Goal: Complete application form

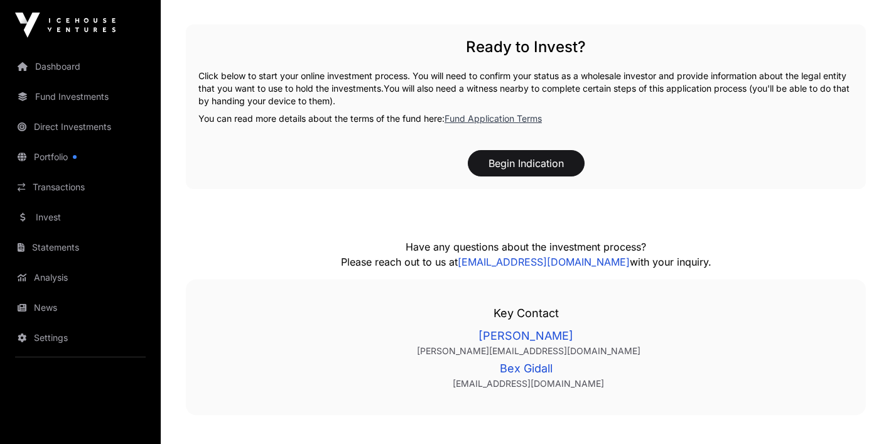
scroll to position [1753, 0]
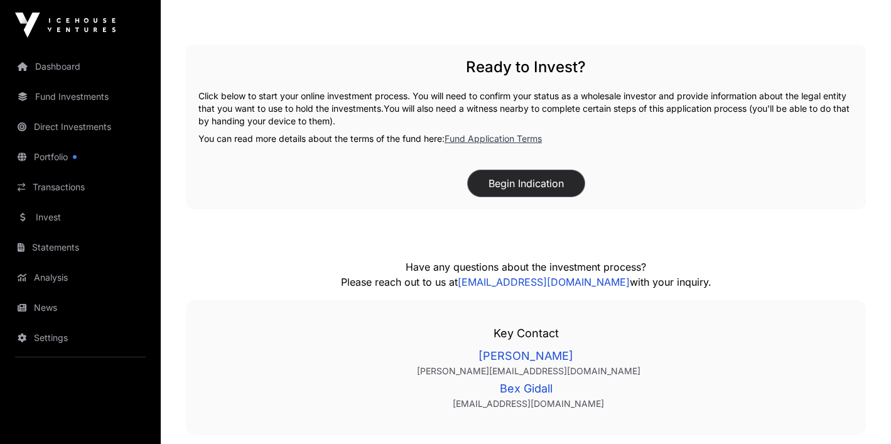
click at [539, 179] on button "Begin Indication" at bounding box center [526, 183] width 117 height 26
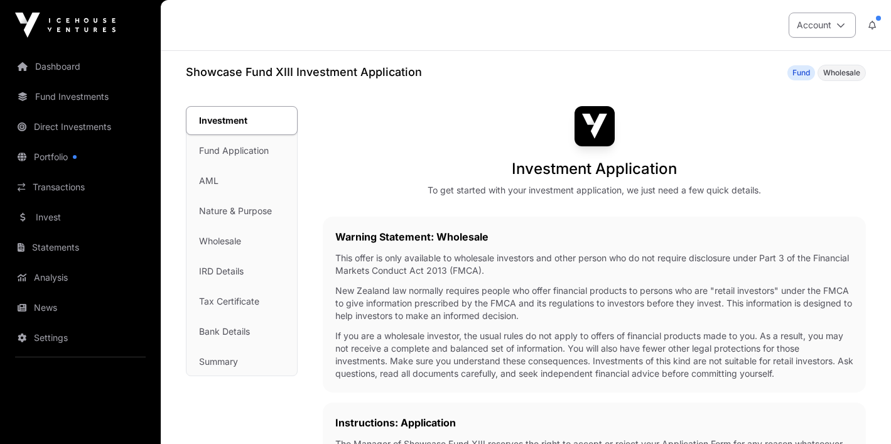
click at [842, 19] on button "Account" at bounding box center [822, 25] width 67 height 25
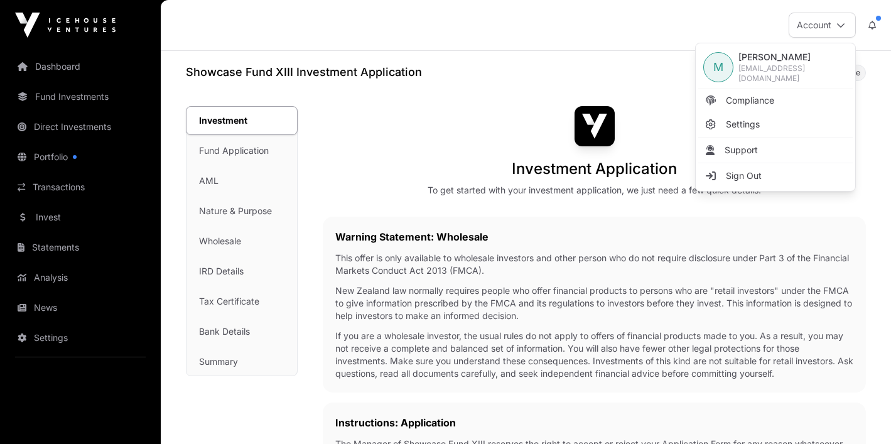
click at [325, 252] on div "Warning Statement: Wholesale This offer is only available to wholesale investor…" at bounding box center [594, 305] width 543 height 176
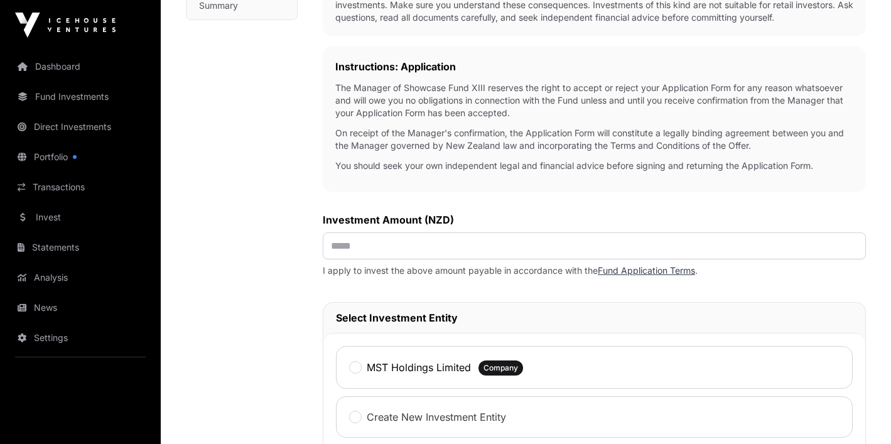
scroll to position [396, 0]
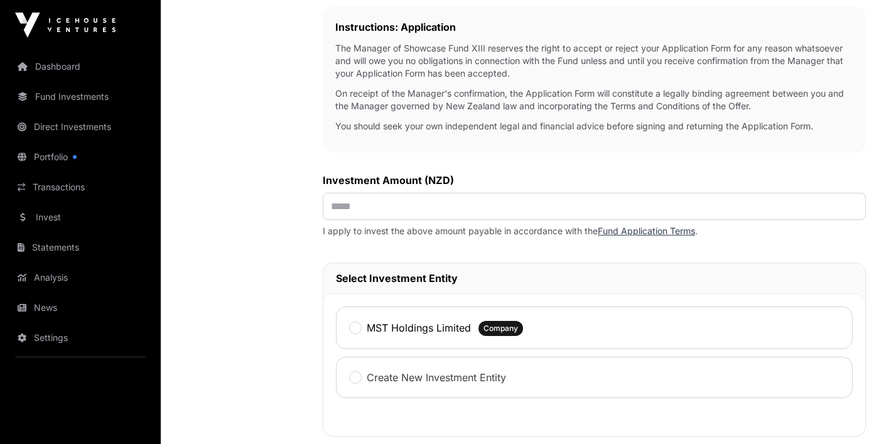
click at [376, 225] on div "Investment Application To get started with your investment application, we just…" at bounding box center [594, 193] width 543 height 964
click at [383, 221] on div "Investment Application To get started with your investment application, we just…" at bounding box center [594, 193] width 543 height 964
click at [399, 208] on input "text" at bounding box center [594, 206] width 543 height 27
type input "*******"
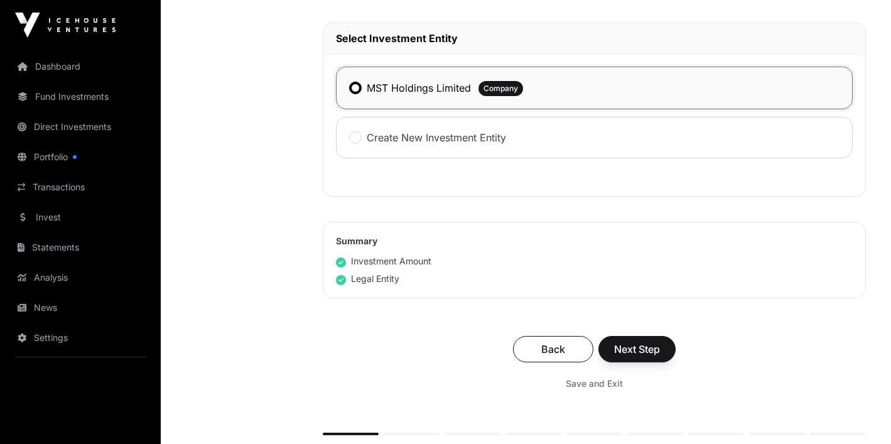
scroll to position [636, 0]
click at [640, 348] on span "Next Step" at bounding box center [637, 348] width 46 height 15
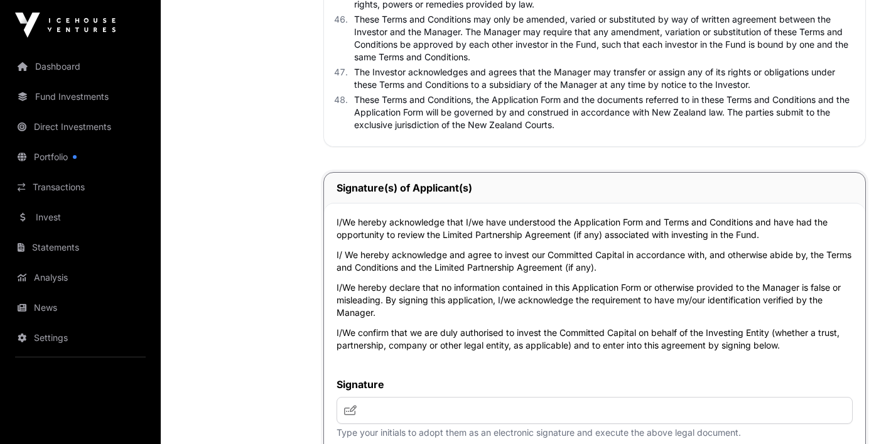
scroll to position [5187, 0]
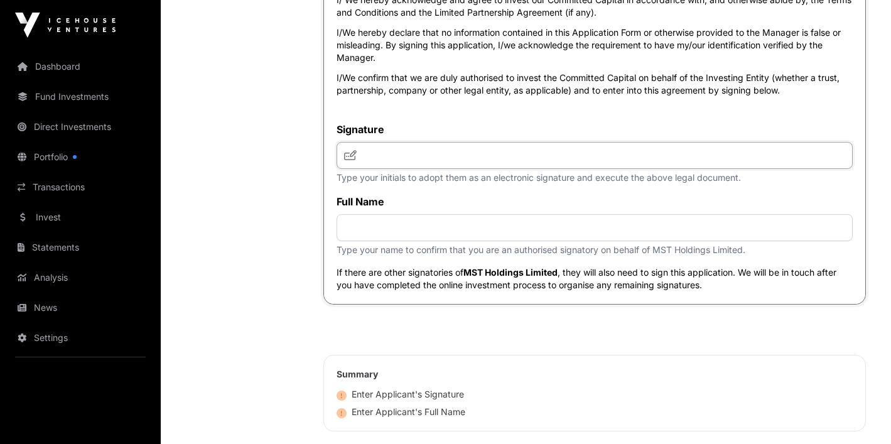
click at [436, 169] on input "text" at bounding box center [594, 155] width 516 height 27
type input "**********"
paste input "**********"
type input "**********"
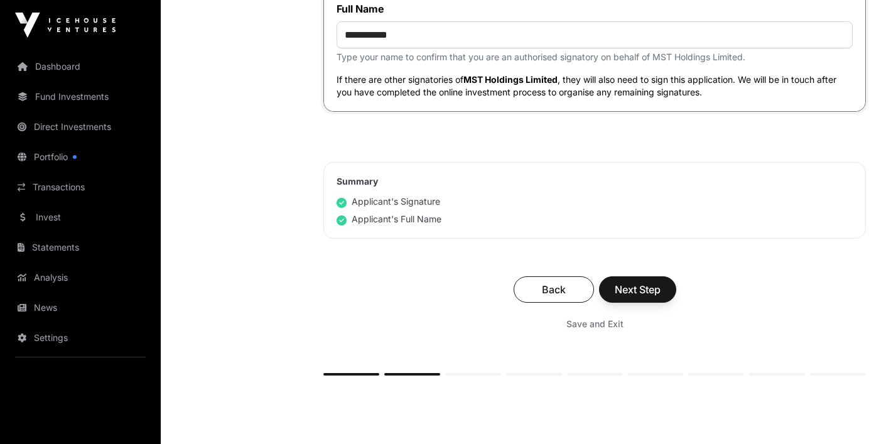
scroll to position [5400, 0]
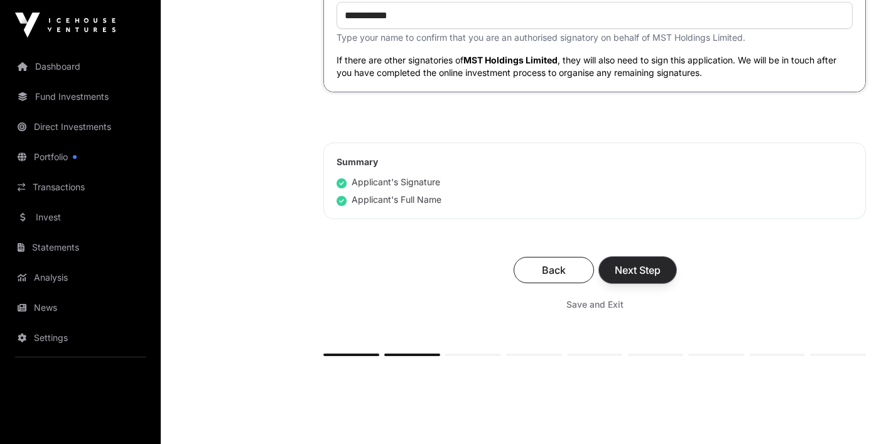
click at [647, 277] on span "Next Step" at bounding box center [638, 269] width 46 height 15
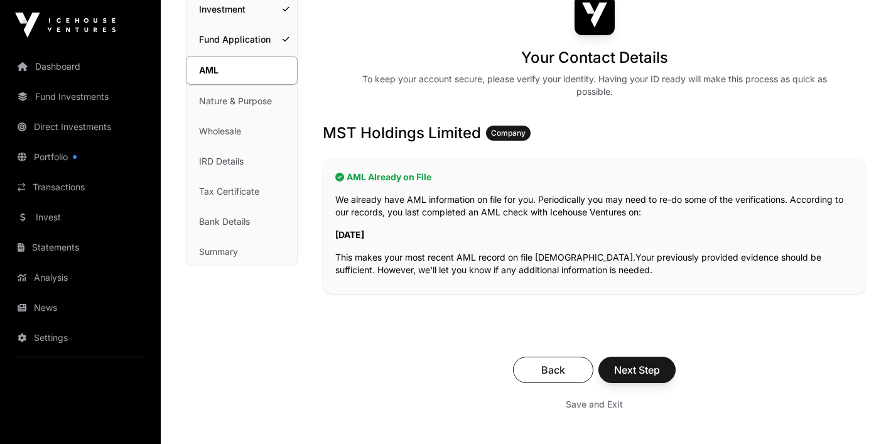
scroll to position [119, 0]
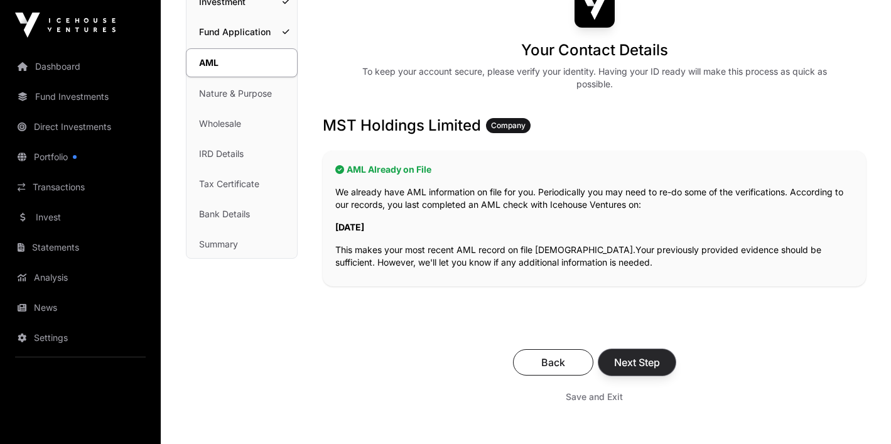
click at [633, 363] on span "Next Step" at bounding box center [637, 362] width 46 height 15
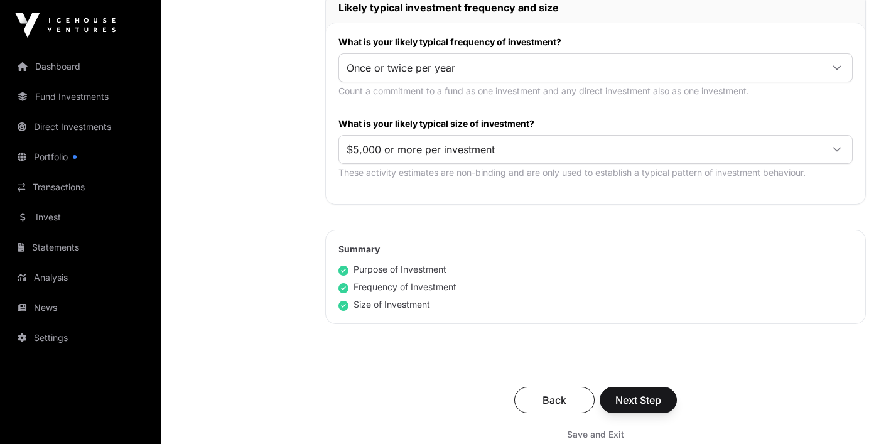
scroll to position [659, 0]
click at [464, 149] on span "$5,000 or more per investment" at bounding box center [580, 148] width 483 height 23
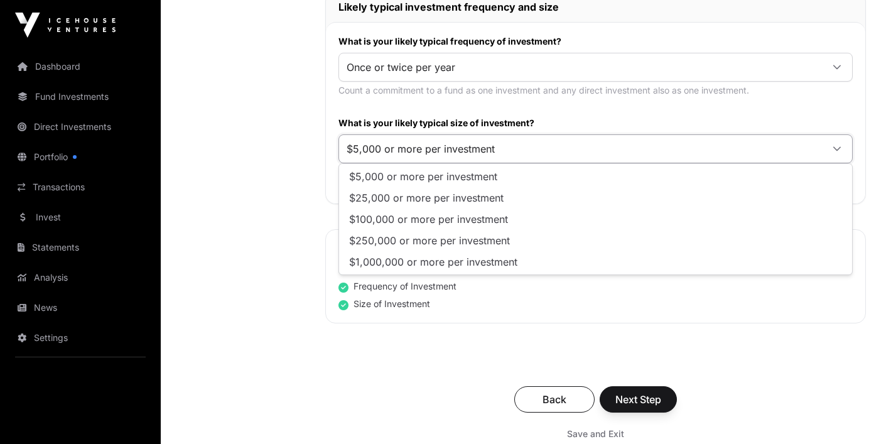
click at [252, 191] on div "Nature & Purpose Investment Fund Application AML Nature & Purpose Wholesale IRD…" at bounding box center [243, 4] width 114 height 1114
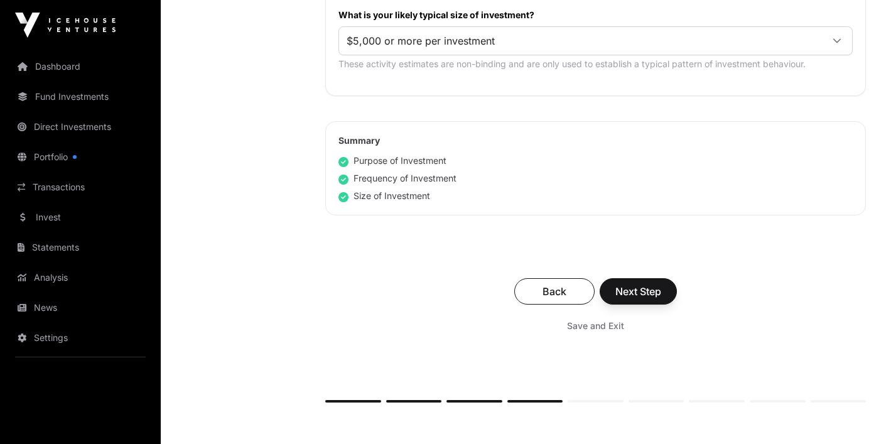
scroll to position [769, 0]
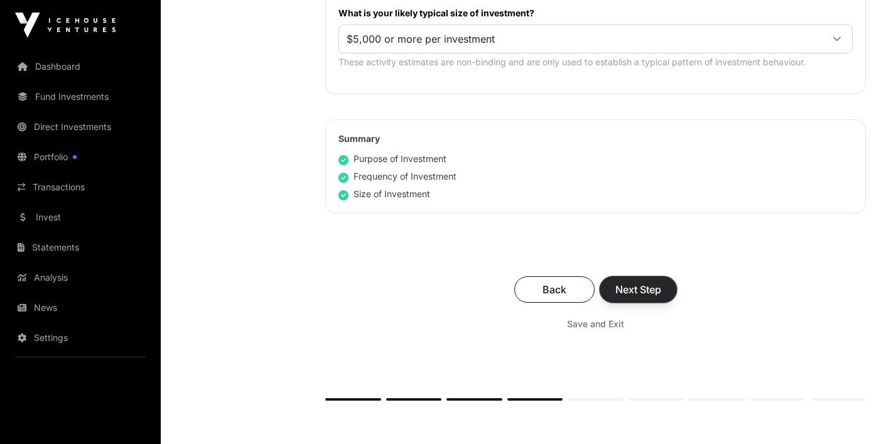
click at [645, 291] on span "Next Step" at bounding box center [638, 289] width 46 height 15
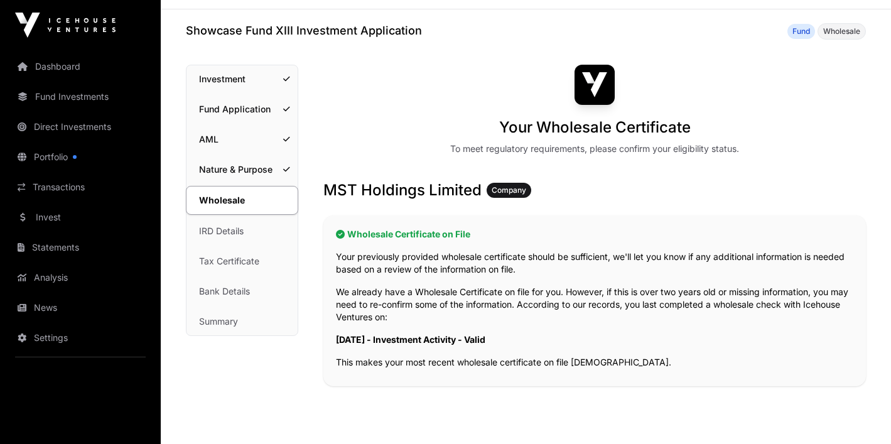
scroll to position [111, 0]
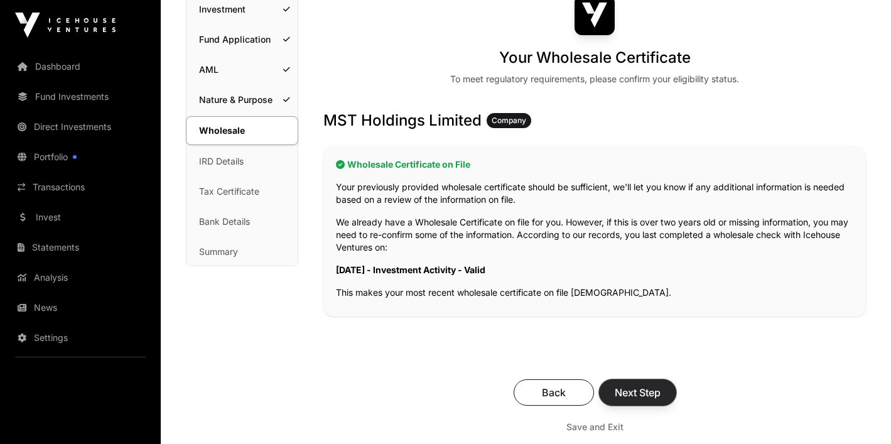
click at [631, 389] on span "Next Step" at bounding box center [638, 392] width 46 height 15
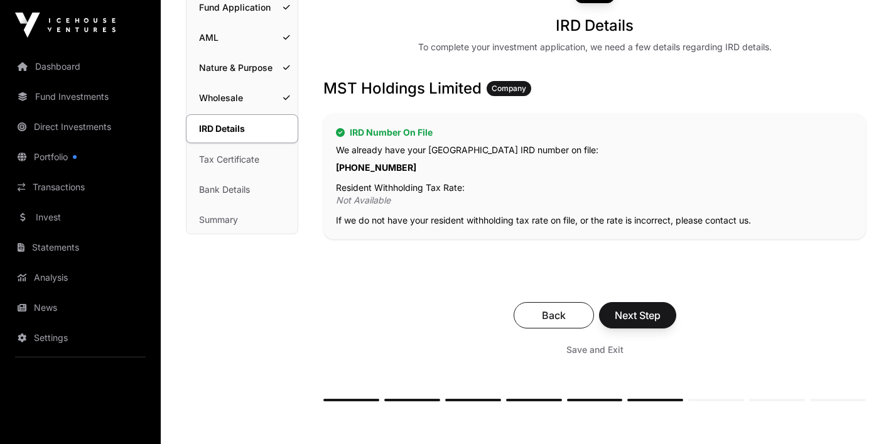
scroll to position [157, 0]
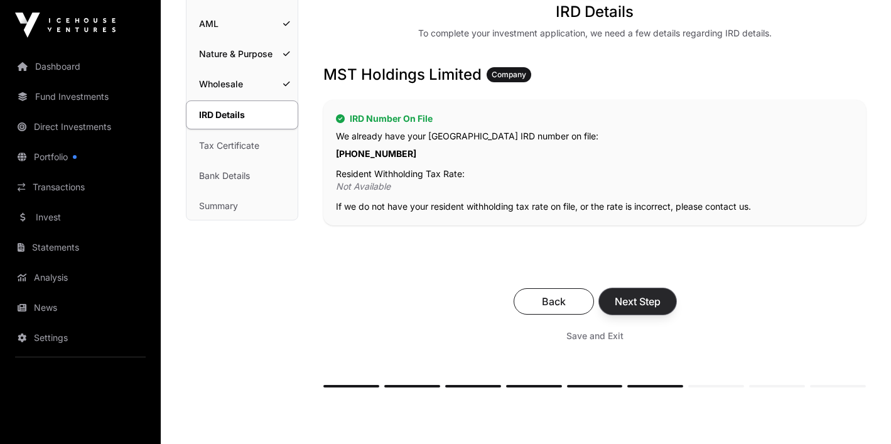
click at [642, 299] on span "Next Step" at bounding box center [638, 301] width 46 height 15
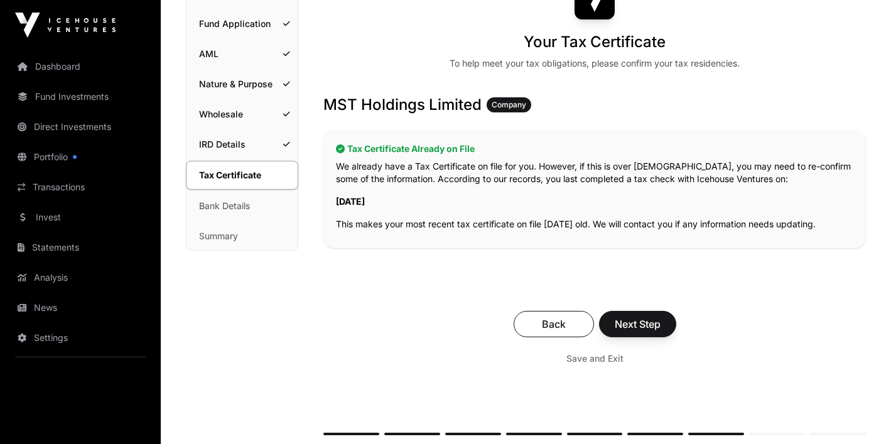
scroll to position [139, 0]
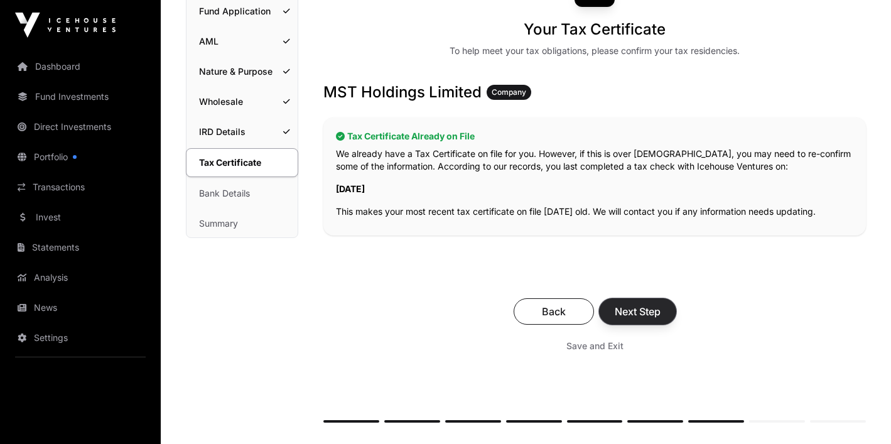
click at [642, 316] on span "Next Step" at bounding box center [638, 311] width 46 height 15
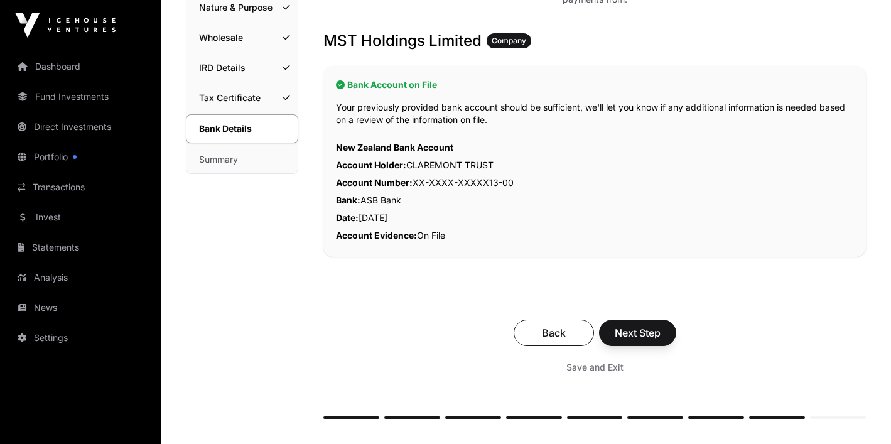
scroll to position [206, 0]
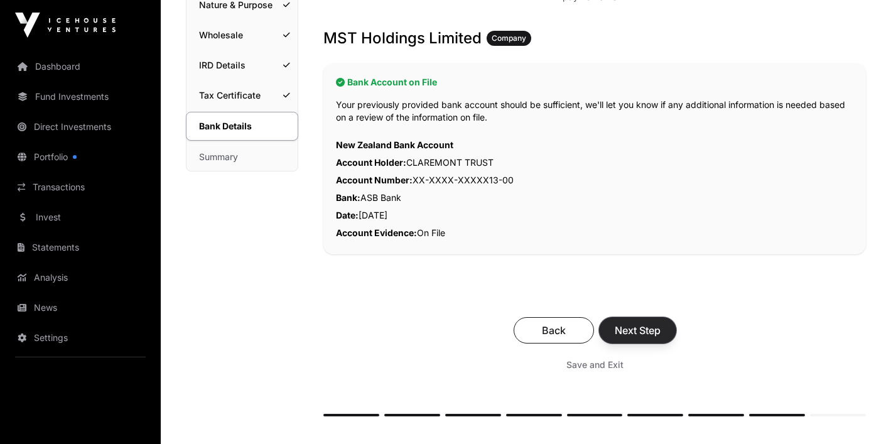
click at [640, 332] on span "Next Step" at bounding box center [638, 330] width 46 height 15
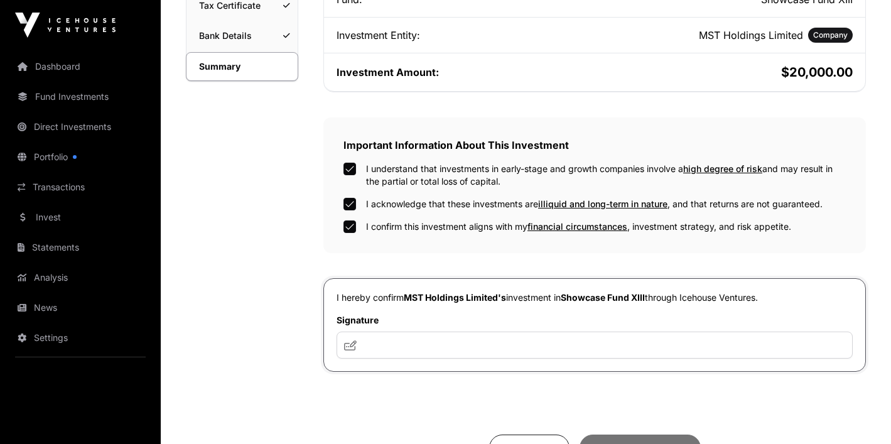
scroll to position [297, 0]
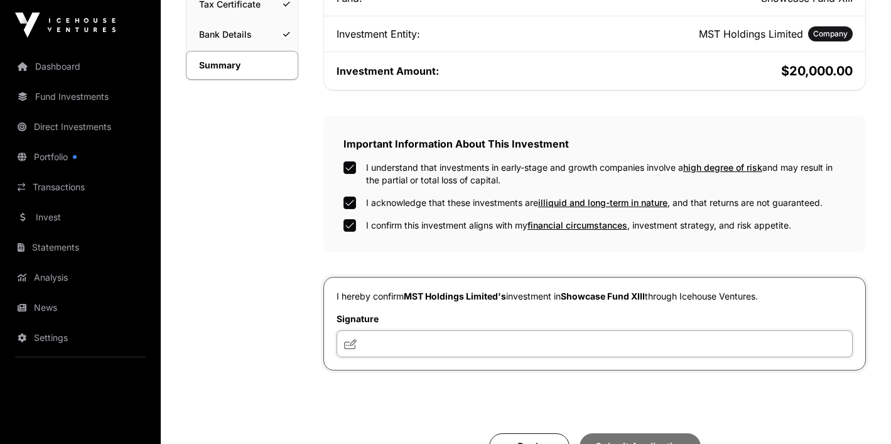
click at [403, 350] on input "text" at bounding box center [594, 343] width 516 height 27
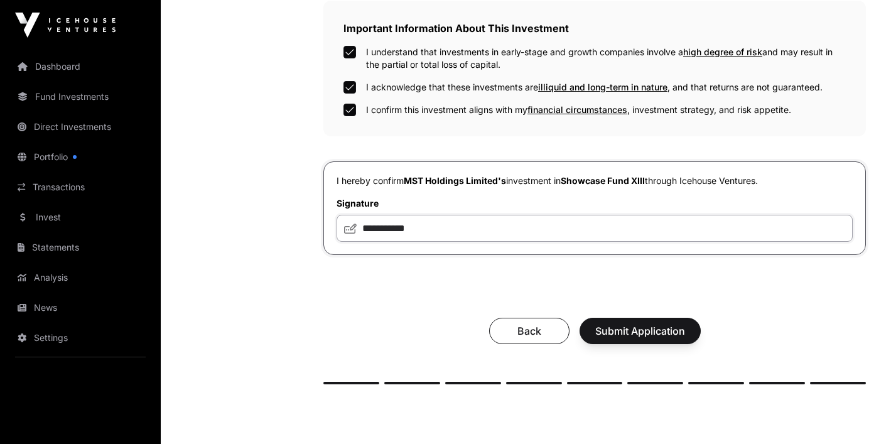
scroll to position [491, 0]
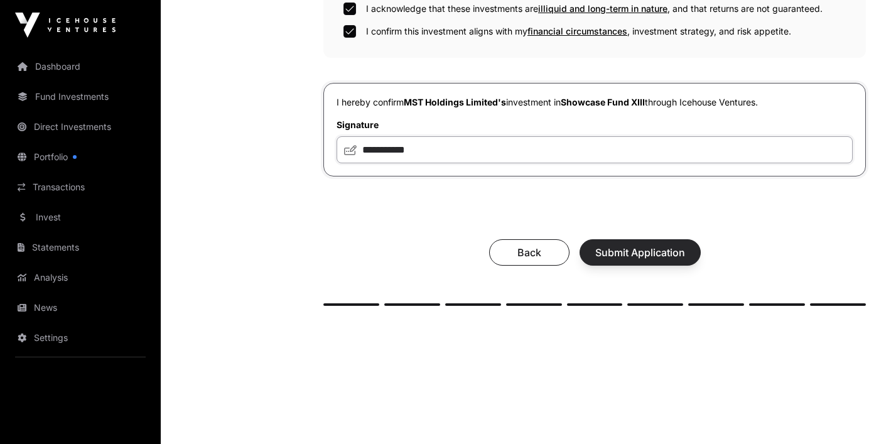
type input "**********"
click at [658, 263] on button "Submit Application" at bounding box center [639, 252] width 121 height 26
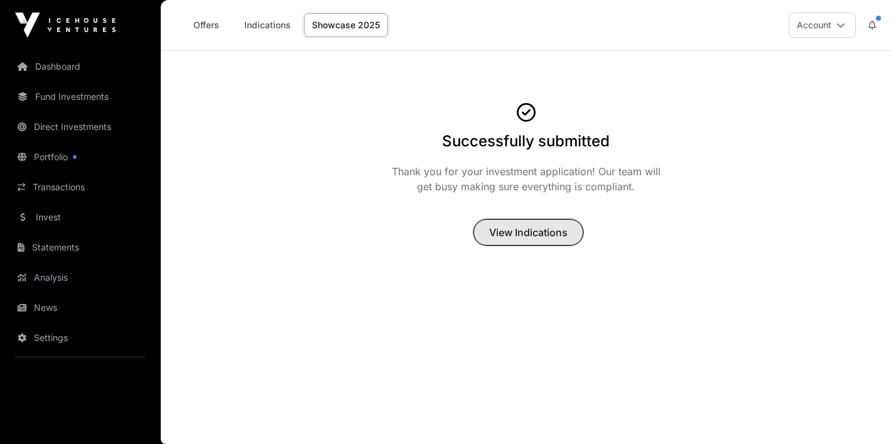
click at [536, 229] on span "View Indications" at bounding box center [528, 232] width 78 height 15
